Goal: Find contact information: Find contact information

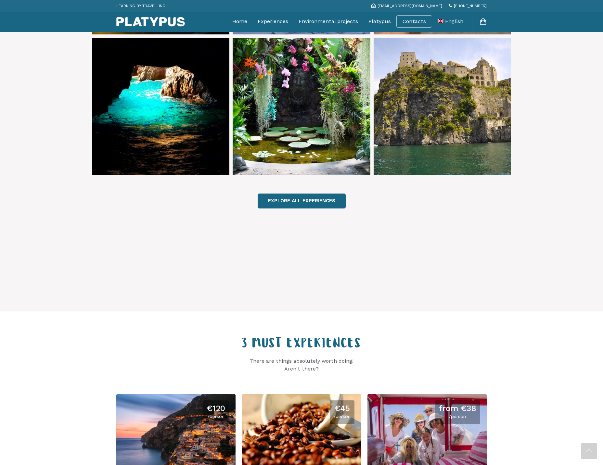
scroll to position [467, 0]
click at [284, 193] on link "EXPLORE ALL EXPERIENCES" at bounding box center [302, 200] width 88 height 15
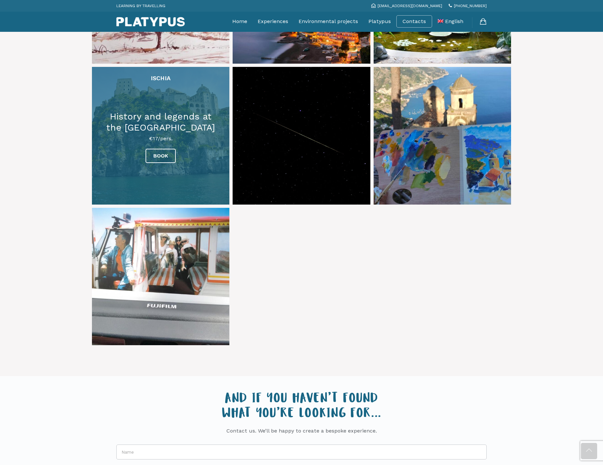
scroll to position [977, 0]
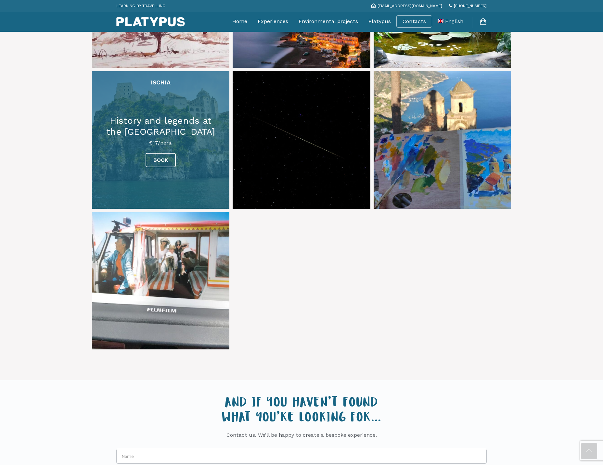
click at [157, 143] on link at bounding box center [160, 139] width 137 height 137
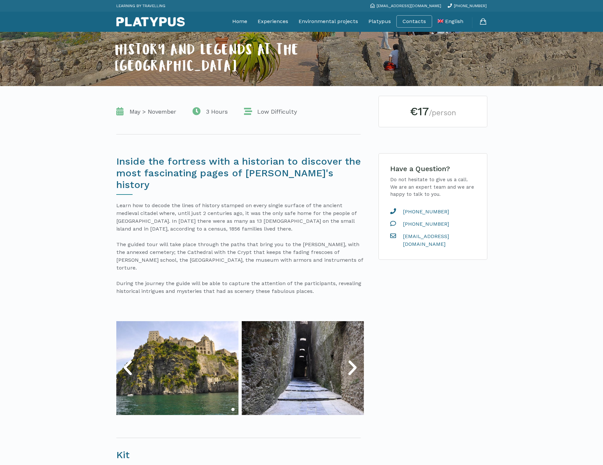
scroll to position [80, 0]
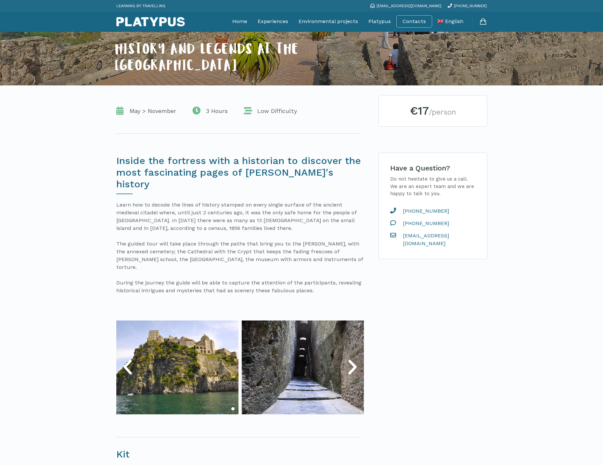
click at [162, 114] on span "May > November" at bounding box center [151, 111] width 50 height 8
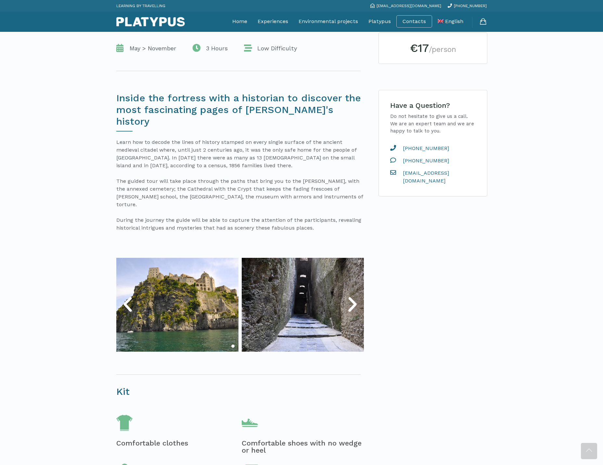
scroll to position [154, 0]
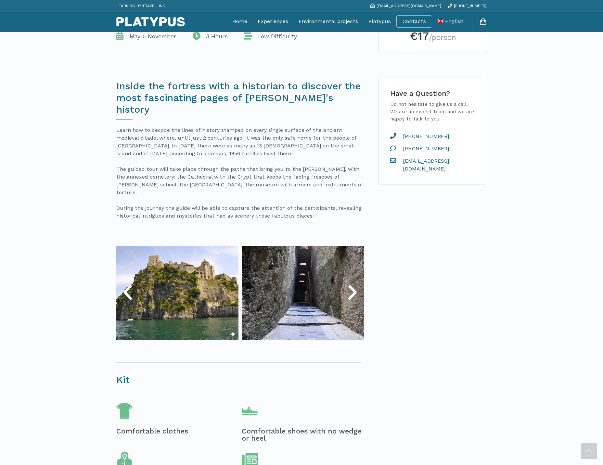
click at [352, 283] on icon "Next slide" at bounding box center [352, 292] width 19 height 19
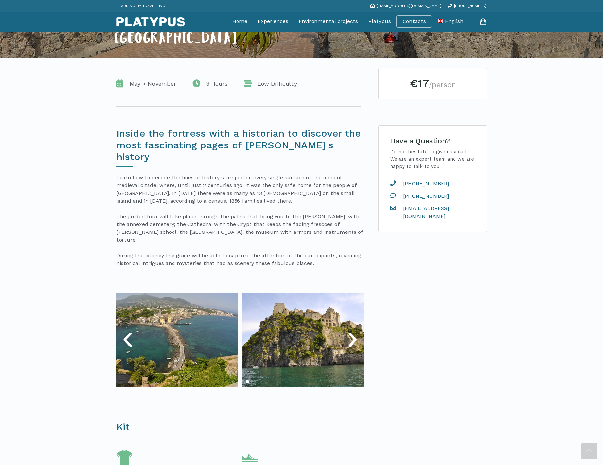
scroll to position [0, 0]
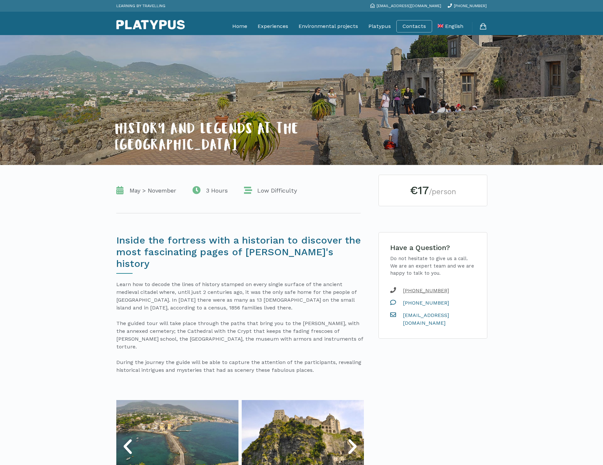
click at [431, 291] on span "[PHONE_NUMBER]" at bounding box center [423, 291] width 51 height 8
